Goal: Task Accomplishment & Management: Use online tool/utility

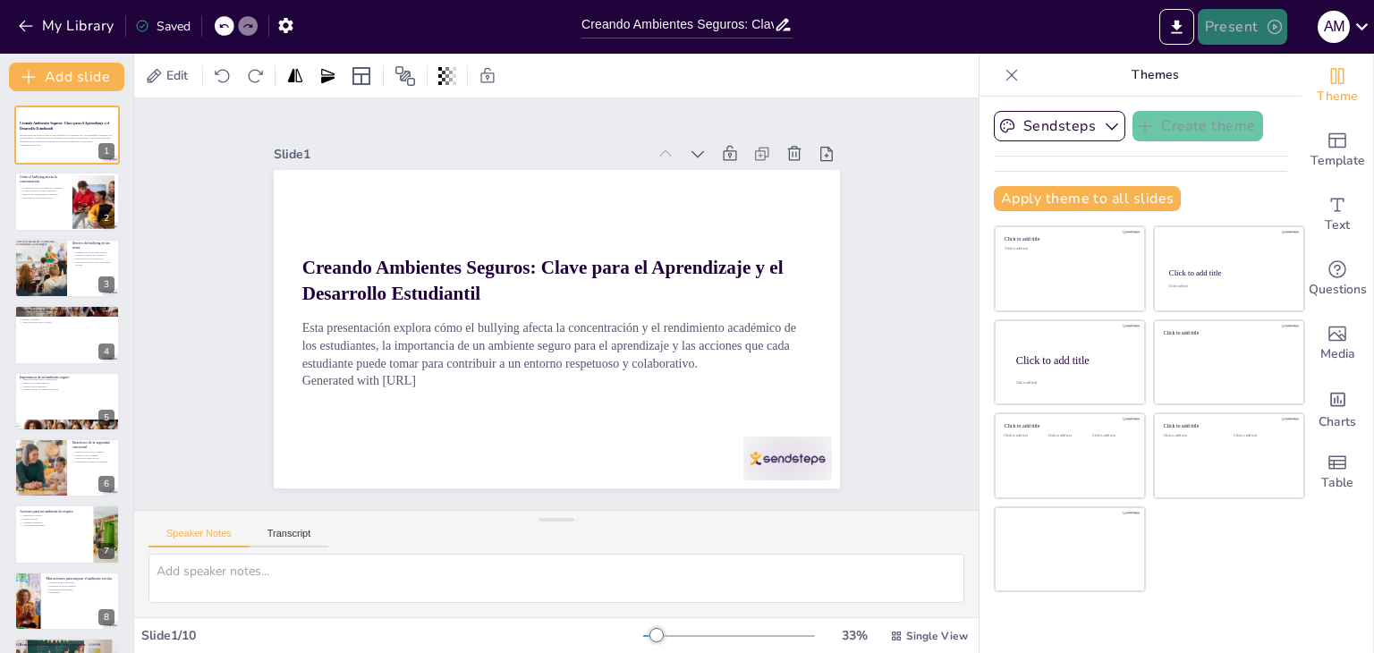
click at [1258, 24] on button "Present" at bounding box center [1242, 27] width 89 height 36
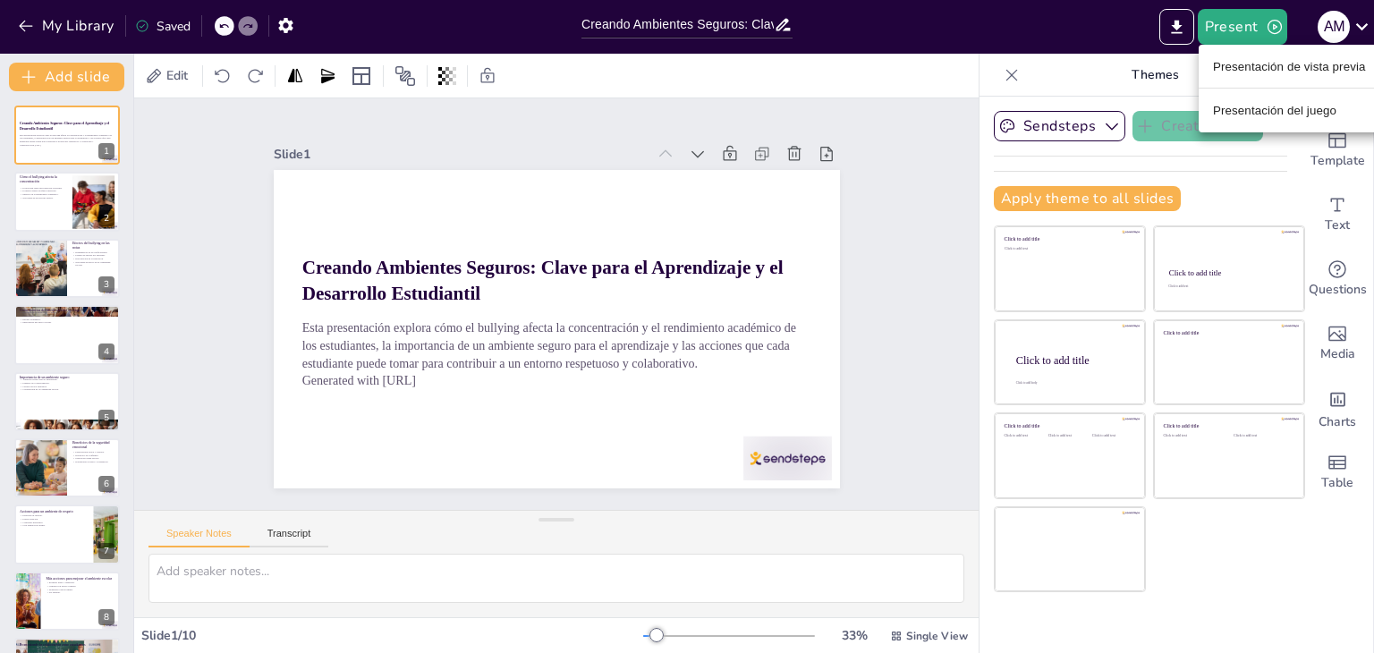
click at [1245, 68] on font "Presentación de vista previa" at bounding box center [1289, 66] width 153 height 13
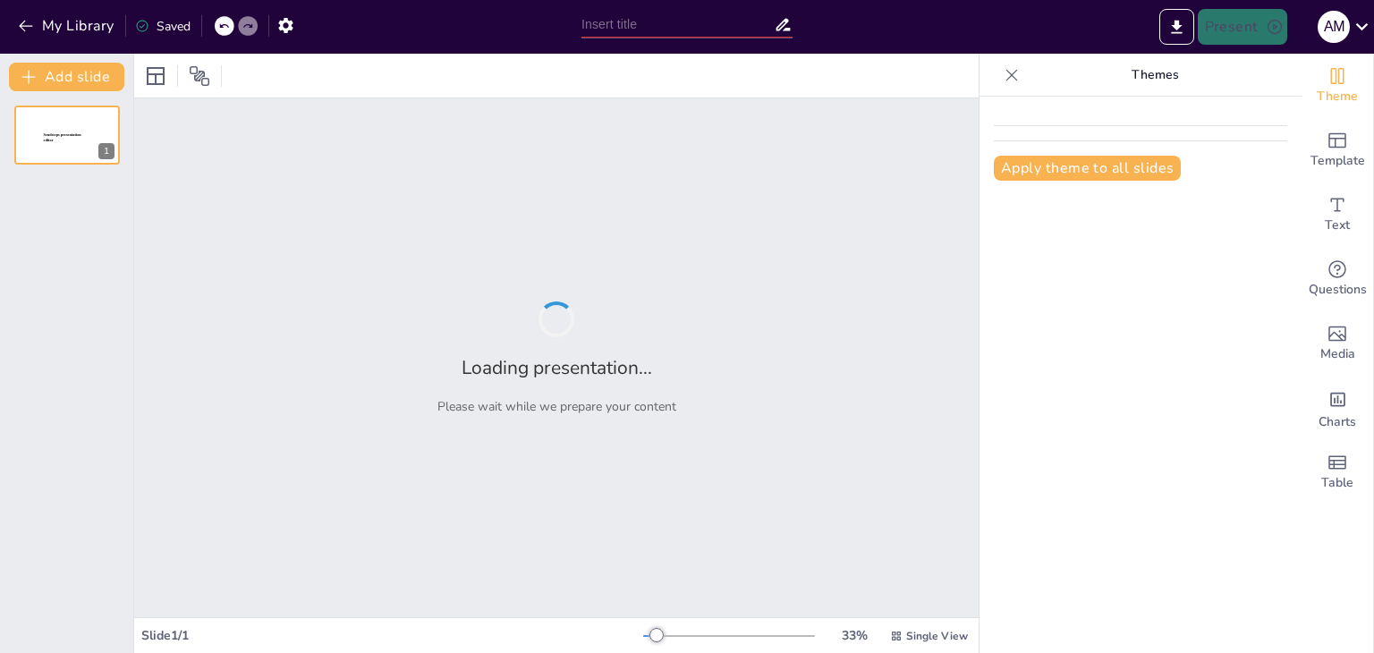
type input "Creando Ambientes Seguros: Clave para el Aprendizaje y el Desarrollo Estudiantil"
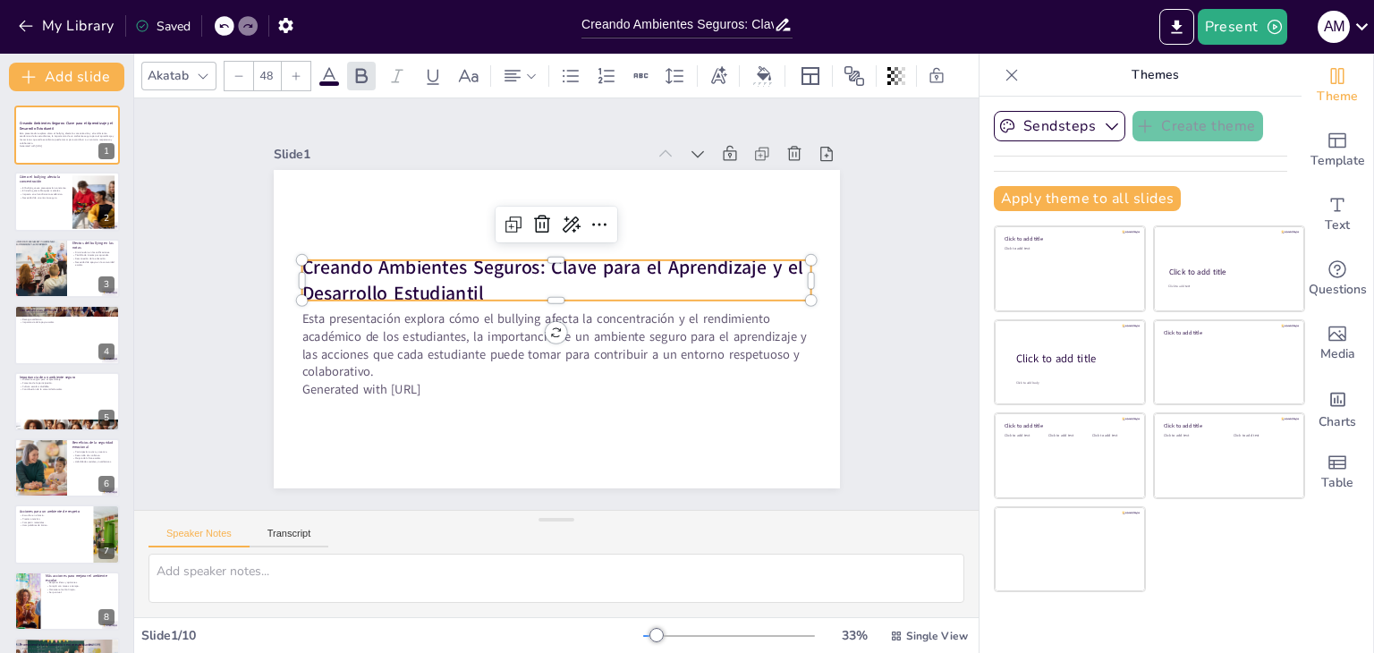
click at [638, 268] on strong "Creando Ambientes Seguros: Clave para el Aprendizaje y el Desarrollo Estudiantil" at bounding box center [535, 320] width 206 height 484
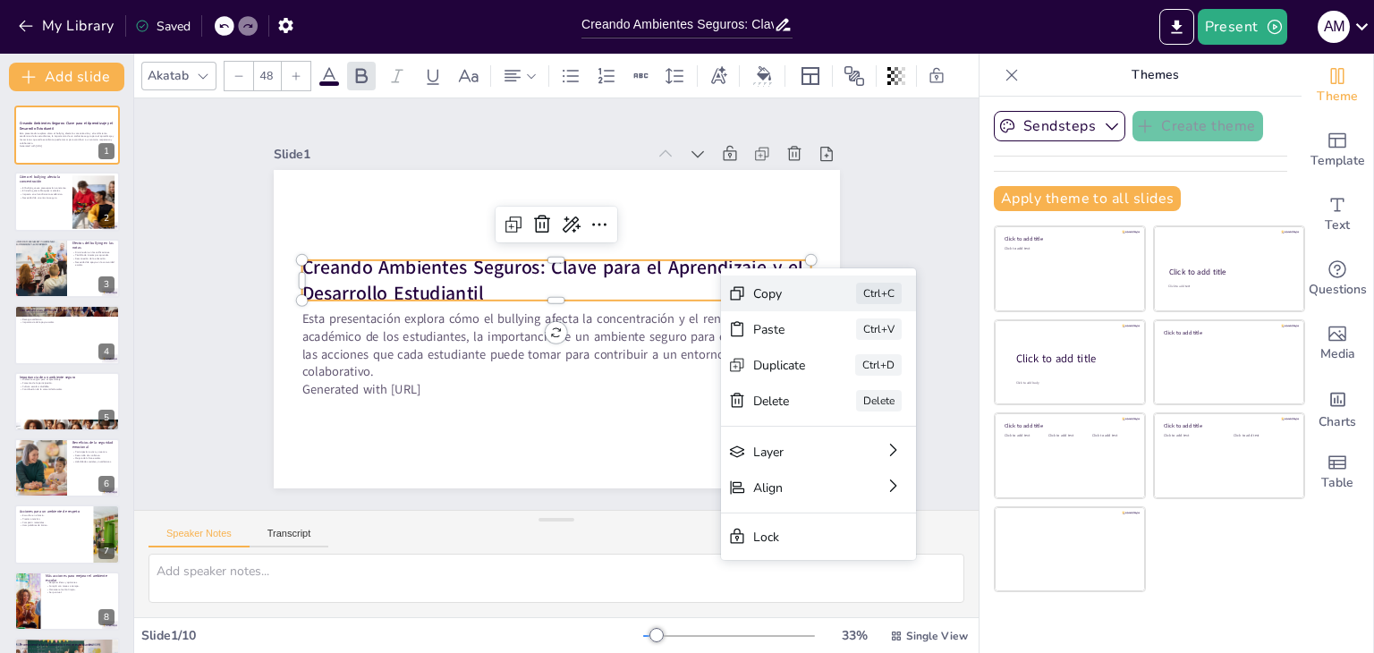
click at [887, 383] on div "Copy" at bounding box center [913, 391] width 53 height 17
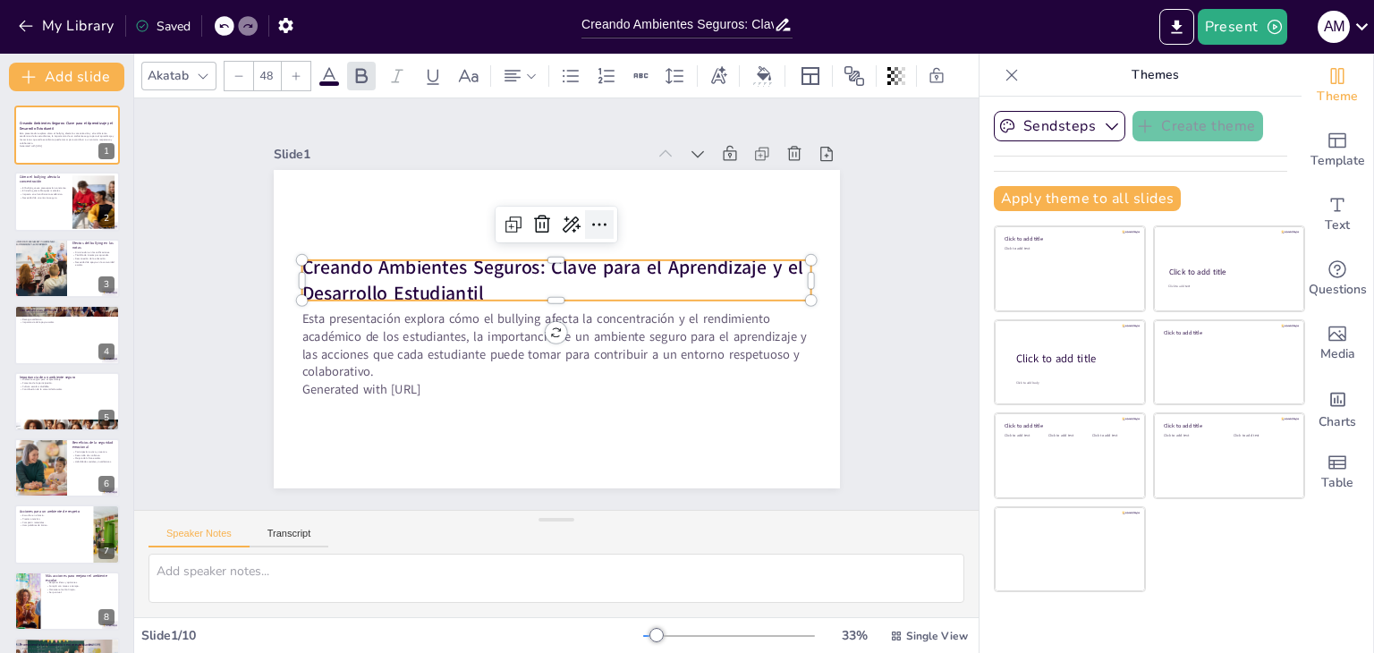
click at [482, 301] on icon at bounding box center [467, 316] width 30 height 30
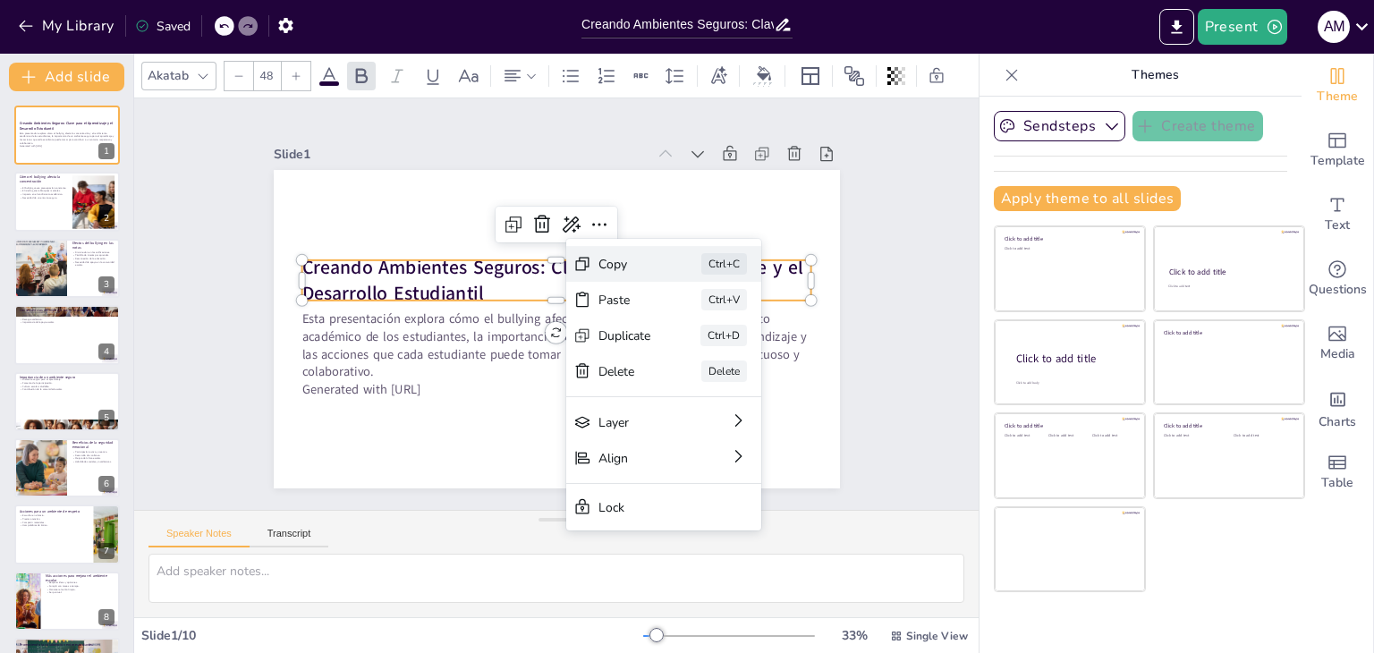
click at [374, 295] on div "Copy" at bounding box center [345, 311] width 55 height 32
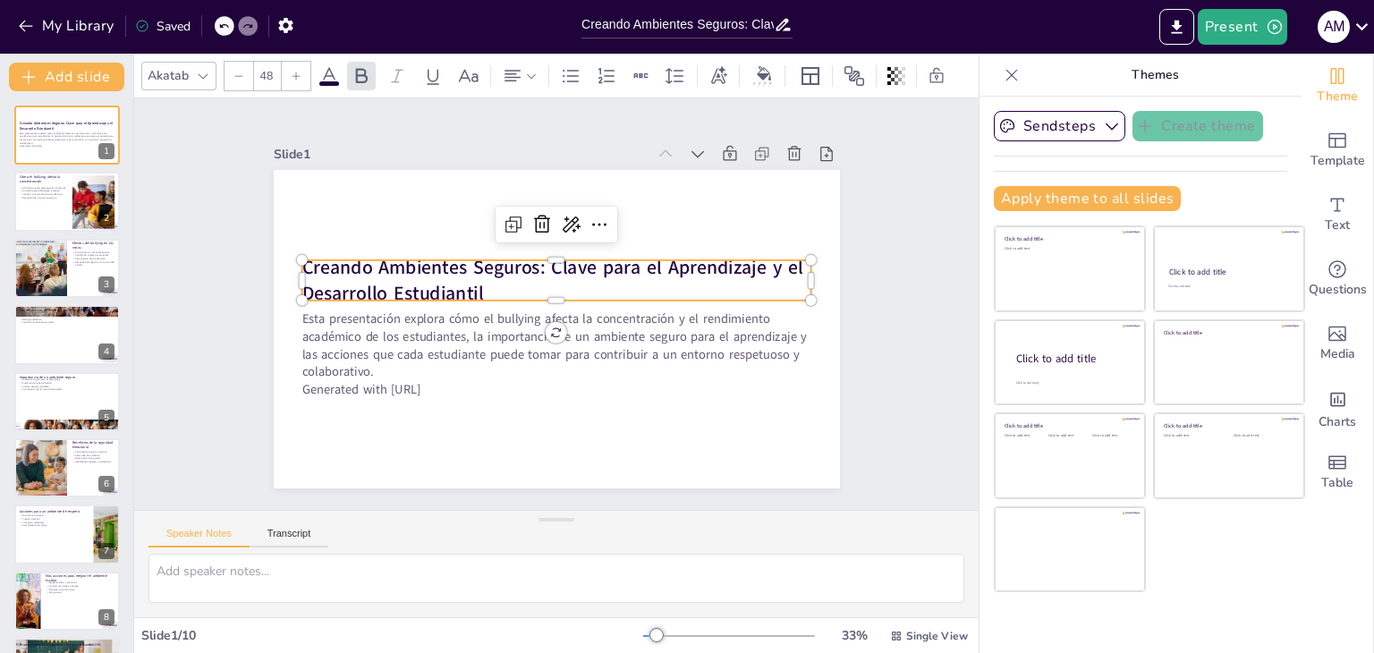
click at [487, 284] on p "Creando Ambientes Seguros: Clave para el Aprendizaje y el Desarrollo Estudiantil" at bounding box center [544, 324] width 468 height 301
click at [487, 301] on p "Creando Ambientes Seguros: Clave para el Aprendizaje y el Desarrollo Estudiantil" at bounding box center [556, 328] width 510 height 54
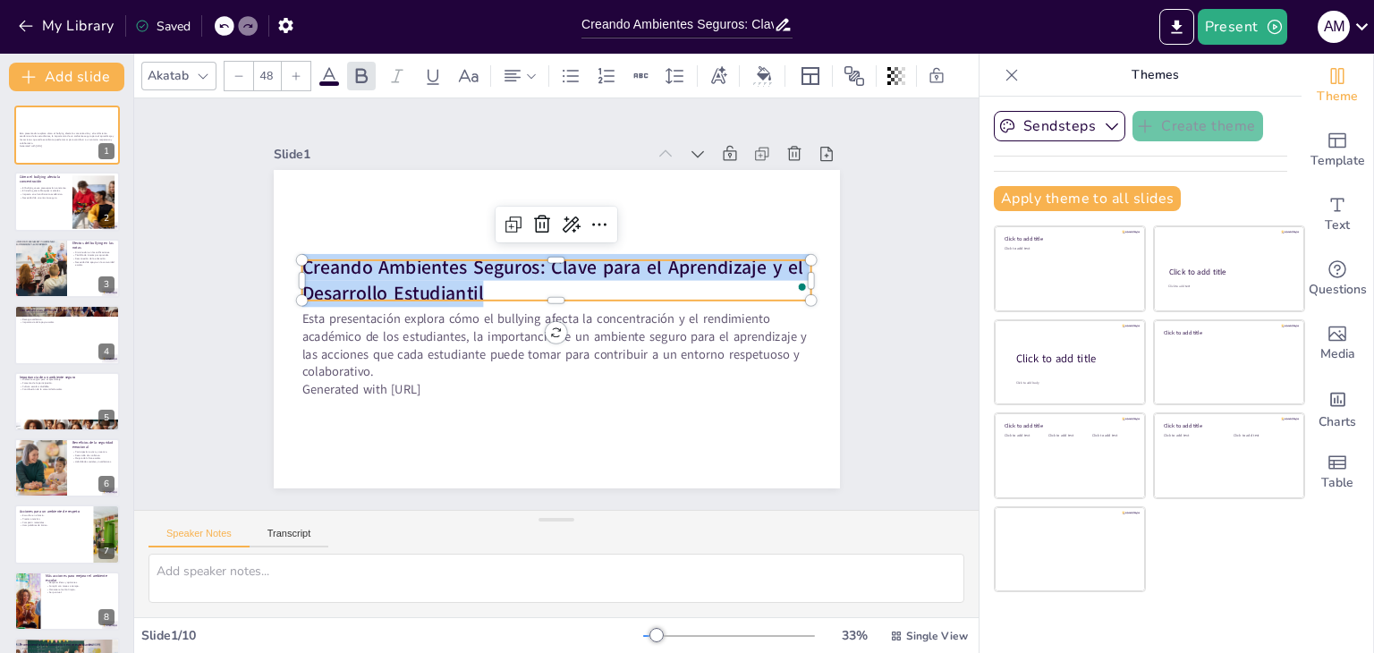
drag, startPoint x: 482, startPoint y: 283, endPoint x: 293, endPoint y: 258, distance: 190.4
click at [293, 258] on div "Esta presentación explora cómo el bullying afecta la concentración y el rendimi…" at bounding box center [534, 314] width 522 height 647
copy strong "Creando Ambientes Seguros: Clave para el Aprendizaje y el Desarrollo Estudiantil"
click at [518, 266] on strong "Creando Ambientes Seguros: Clave para el Aprendizaje y el Desarrollo Estudiantil" at bounding box center [582, 320] width 420 height 337
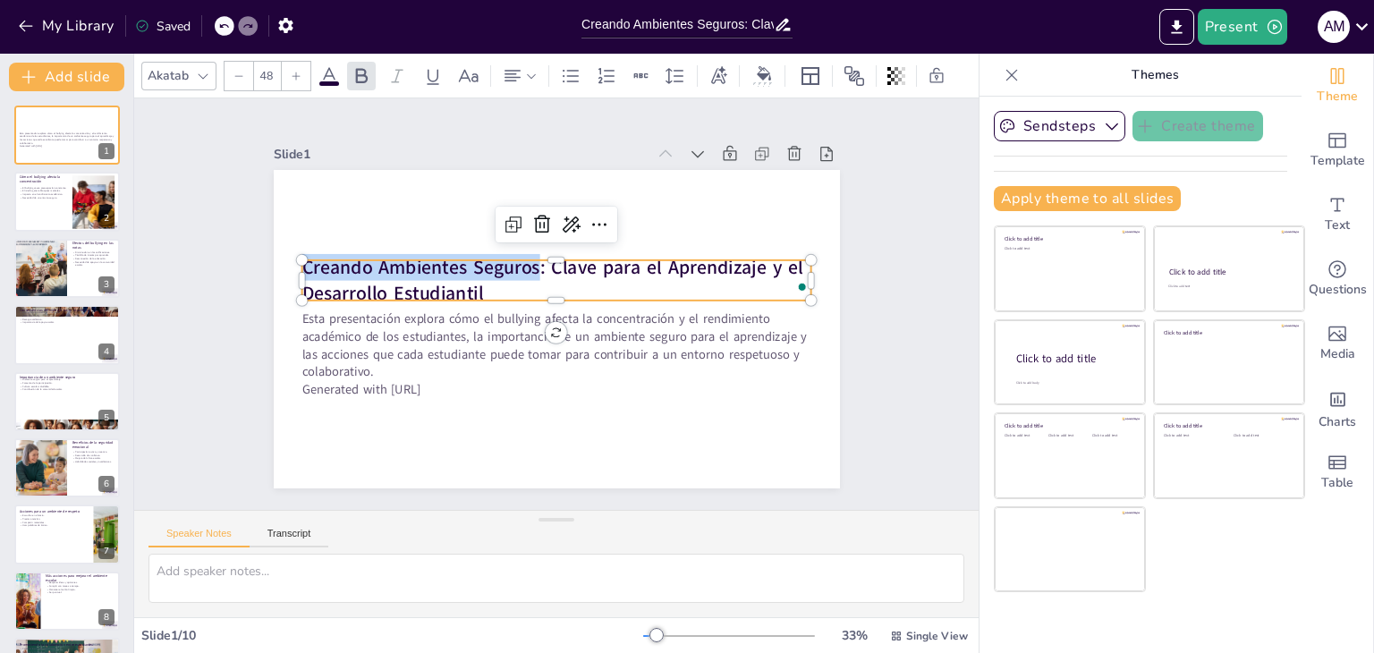
drag, startPoint x: 522, startPoint y: 261, endPoint x: 286, endPoint y: 254, distance: 235.4
click at [286, 254] on div "Esta presentación explora cómo el bullying afecta la concentración y el rendimi…" at bounding box center [540, 322] width 634 height 615
copy strong "Creando Ambientes Seguros"
click at [61, 191] on p "Impacto en el rendimiento académico." at bounding box center [43, 193] width 48 height 4
type textarea "La preocupación constante que sienten las víctimas de bullying afecta su bienes…"
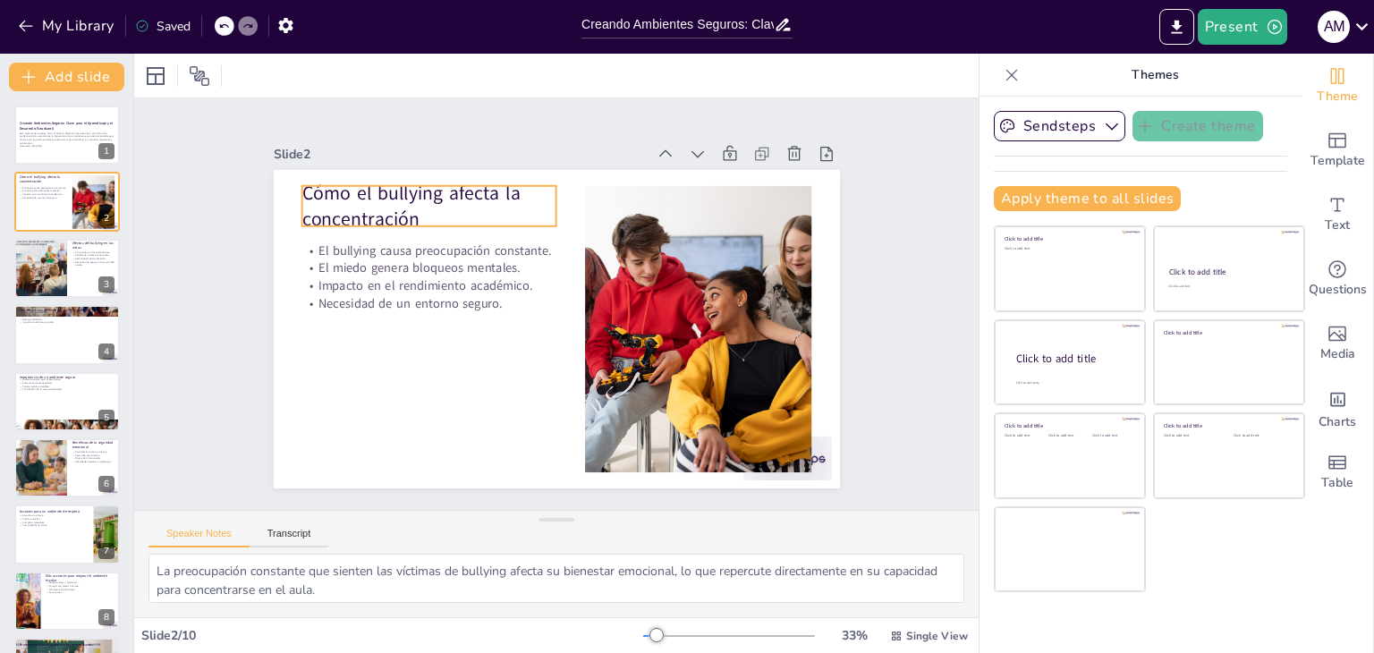
click at [428, 220] on div "Cómo el bullying afecta la concentración El bullying causa preocupación constan…" at bounding box center [573, 322] width 633 height 615
click at [447, 254] on p "Cómo el bullying afecta la concentración" at bounding box center [415, 381] width 152 height 254
click at [592, 238] on p "Cómo el bullying afecta la concentración" at bounding box center [715, 325] width 247 height 174
click at [610, 211] on p "Cómo el bullying afecta la concentración" at bounding box center [714, 275] width 209 height 225
click at [628, 211] on p "Cómo el bullying afecta la concentración" at bounding box center [667, 187] width 79 height 259
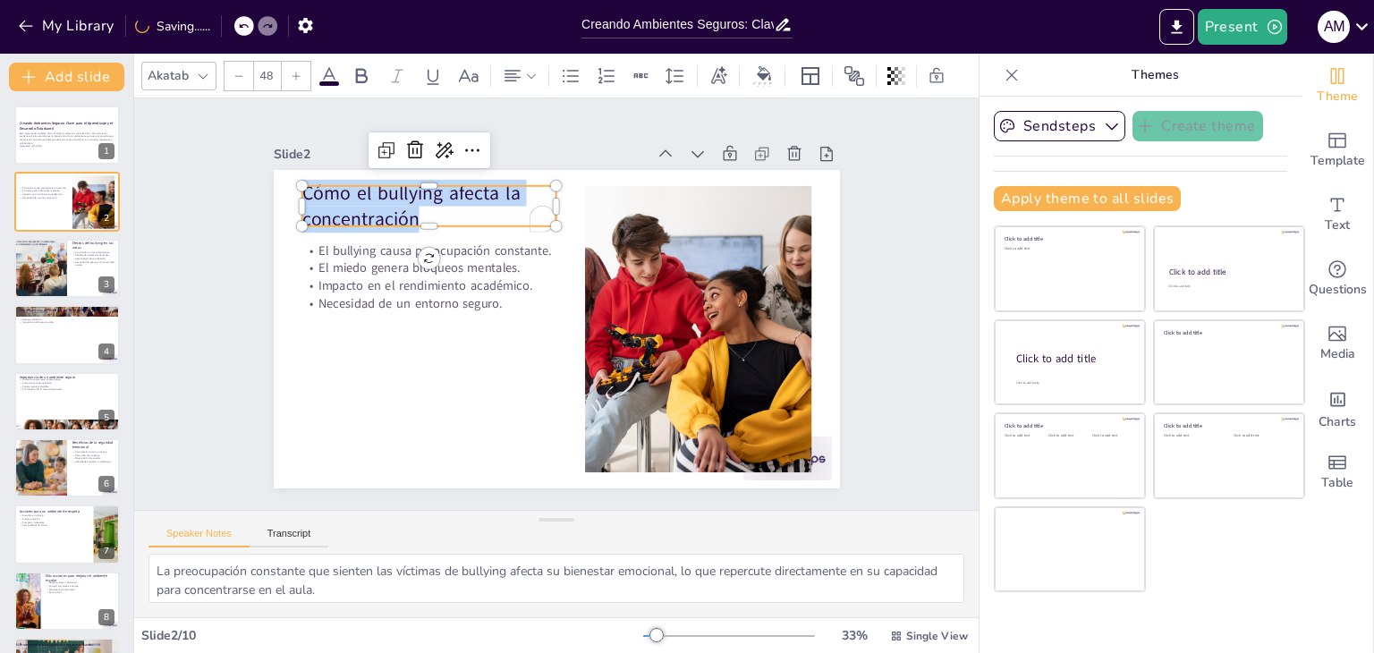
drag, startPoint x: 408, startPoint y: 210, endPoint x: 293, endPoint y: 182, distance: 117.8
click at [293, 182] on div "El bullying causa preocupación constante. El miedo genera bloqueos mentales. Im…" at bounding box center [536, 318] width 590 height 645
copy p "Cómo el bullying afecta la concentración"
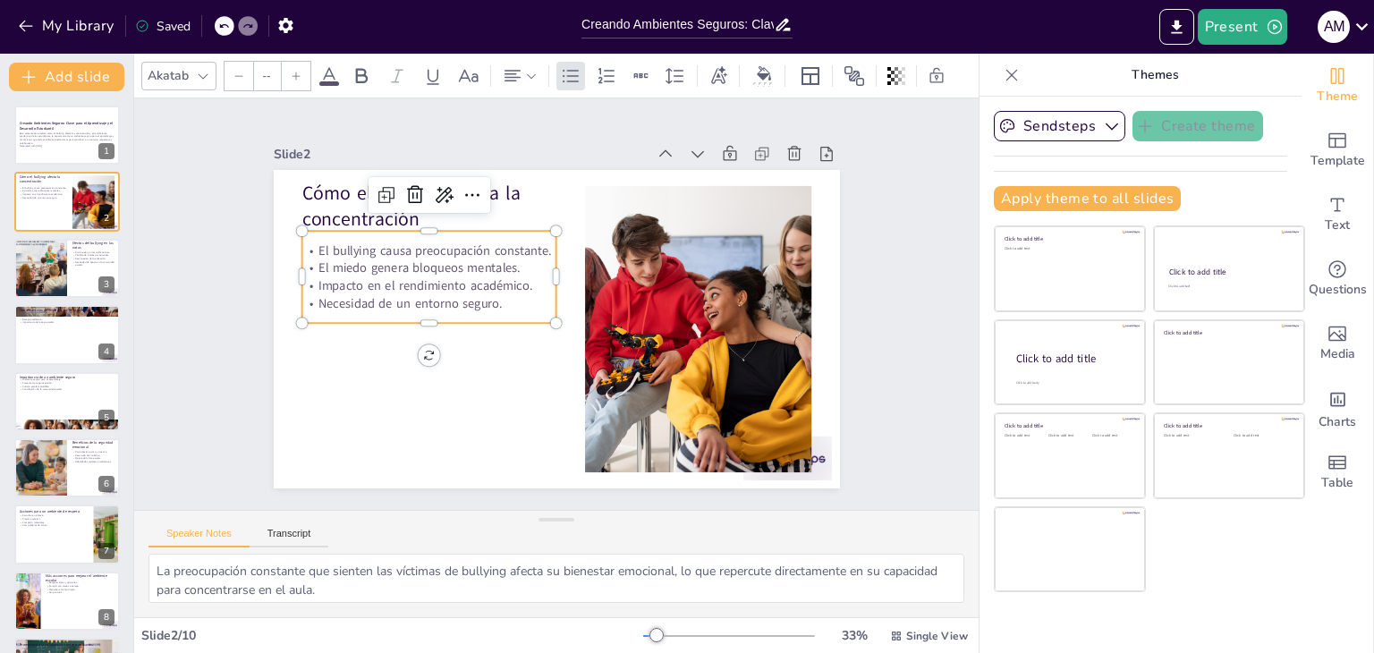
click at [548, 300] on p "Necesidad de un entorno seguro." at bounding box center [619, 414] width 143 height 229
type input "32"
click at [505, 292] on p "Necesidad de un entorno seguro." at bounding box center [482, 200] width 164 height 216
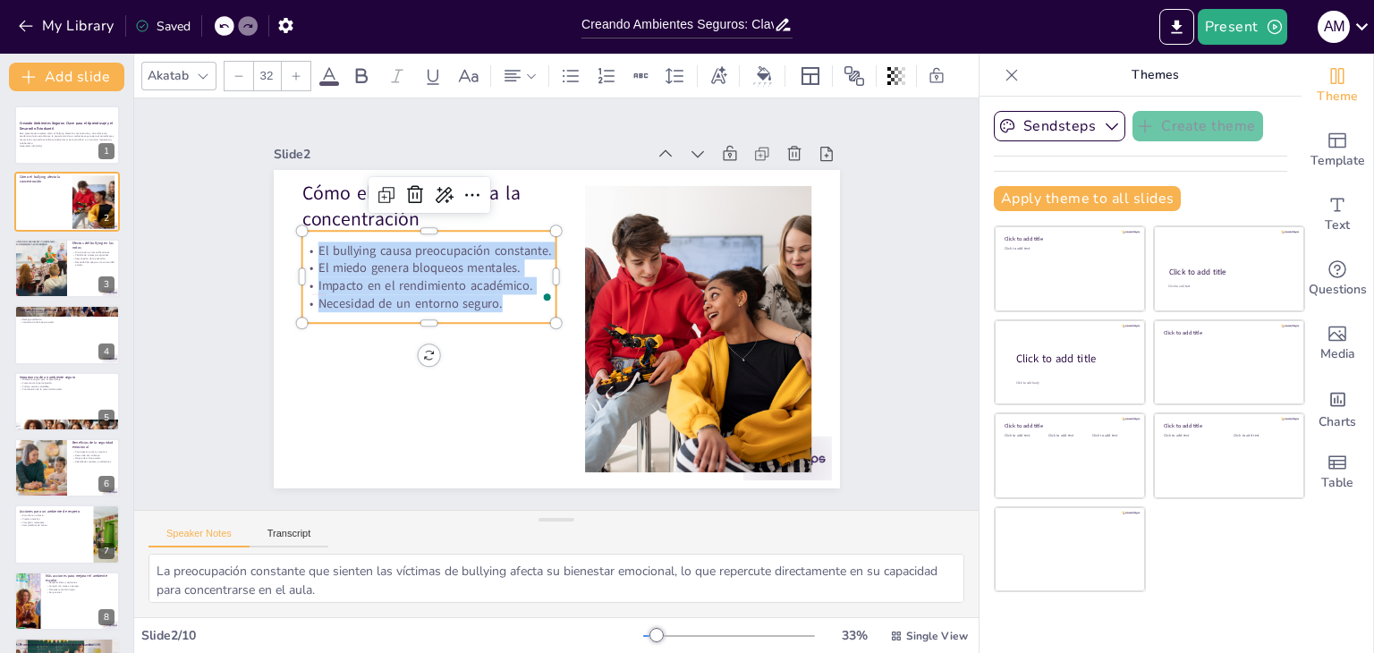
drag, startPoint x: 504, startPoint y: 293, endPoint x: 301, endPoint y: 238, distance: 209.6
click at [326, 258] on div "El bullying causa preocupación constante. El miedo genera bloqueos mentales. Im…" at bounding box center [444, 369] width 236 height 223
copy div "El bullying causa preocupación constante. El miedo genera bloqueos mentales. Im…"
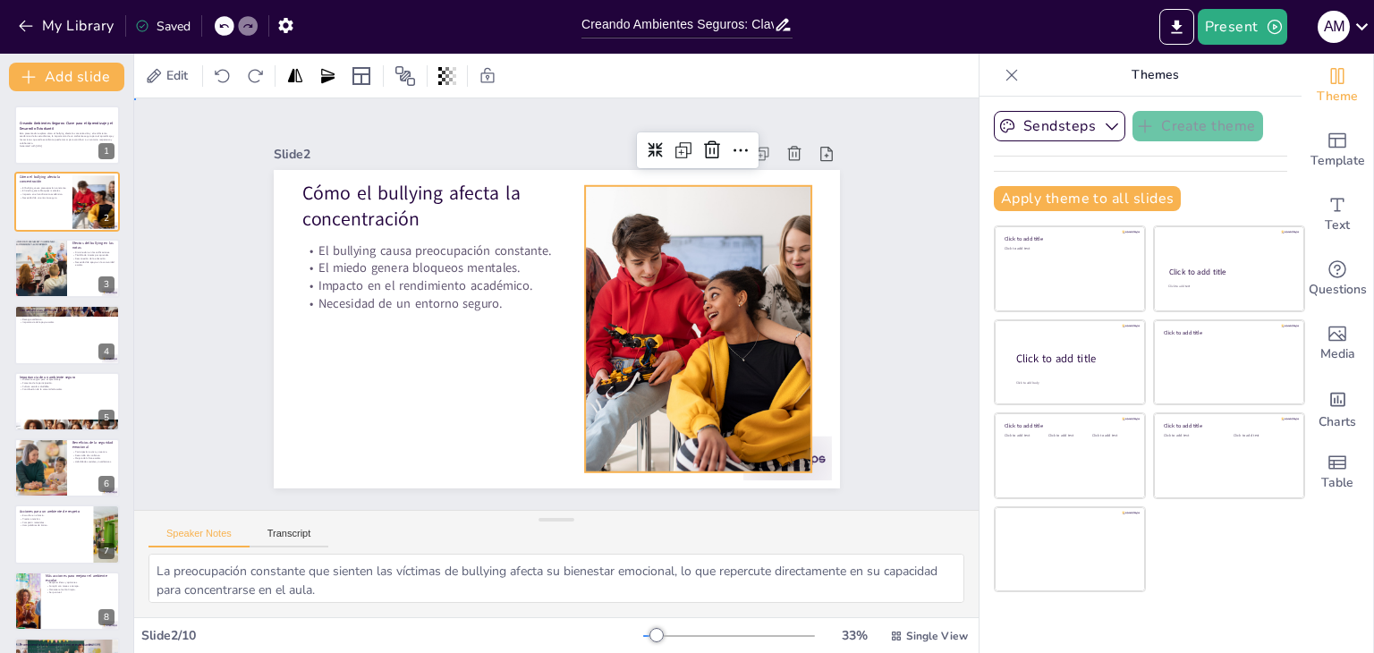
click at [863, 210] on div "Slide 1 Creando Ambientes Seguros: Clave para el Aprendizaje y el Desarrollo Es…" at bounding box center [556, 304] width 728 height 499
